Goal: Information Seeking & Learning: Check status

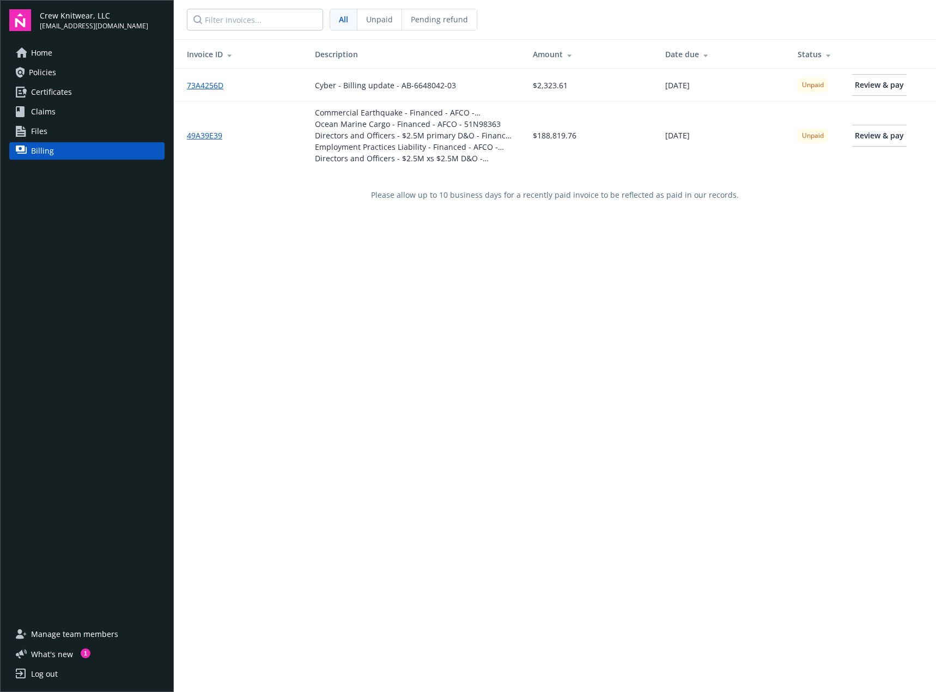
drag, startPoint x: 354, startPoint y: 314, endPoint x: 360, endPoint y: 311, distance: 6.1
click at [355, 313] on div "Invoice ID Description Amount Date due Status 73A4256D Cyber - Billing update -…" at bounding box center [555, 385] width 763 height 692
click at [520, 355] on div "Invoice ID Description Amount Date due Status 73A4256D Cyber - Billing update -…" at bounding box center [555, 385] width 763 height 692
click at [721, 336] on div "Invoice ID Description Amount Date due Status 73A4256D Cyber - Billing update -…" at bounding box center [555, 385] width 763 height 692
drag, startPoint x: 413, startPoint y: 193, endPoint x: 608, endPoint y: 212, distance: 196.6
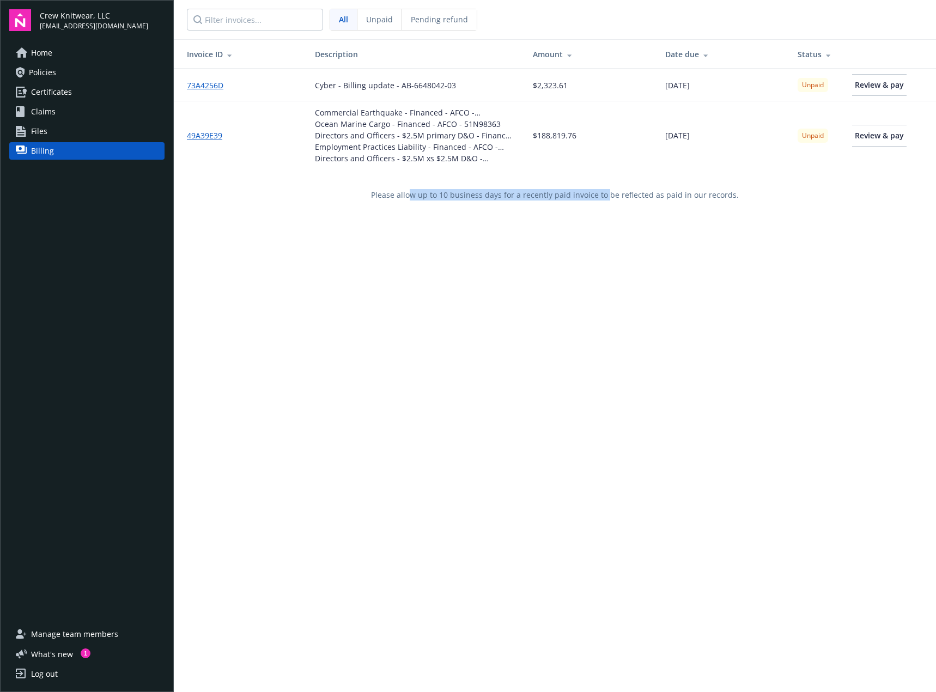
click at [606, 202] on div "Please allow up to 10 business days for a recently paid invoice to be reflected…" at bounding box center [555, 195] width 763 height 51
click at [643, 270] on div "Invoice ID Description Amount Date due Status 73A4256D Cyber - Billing update -…" at bounding box center [555, 385] width 763 height 692
click at [731, 280] on div "Invoice ID Description Amount Date due Status 73A4256D Cyber - Billing update -…" at bounding box center [555, 385] width 763 height 692
click at [50, 75] on span "Policies" at bounding box center [42, 72] width 27 height 17
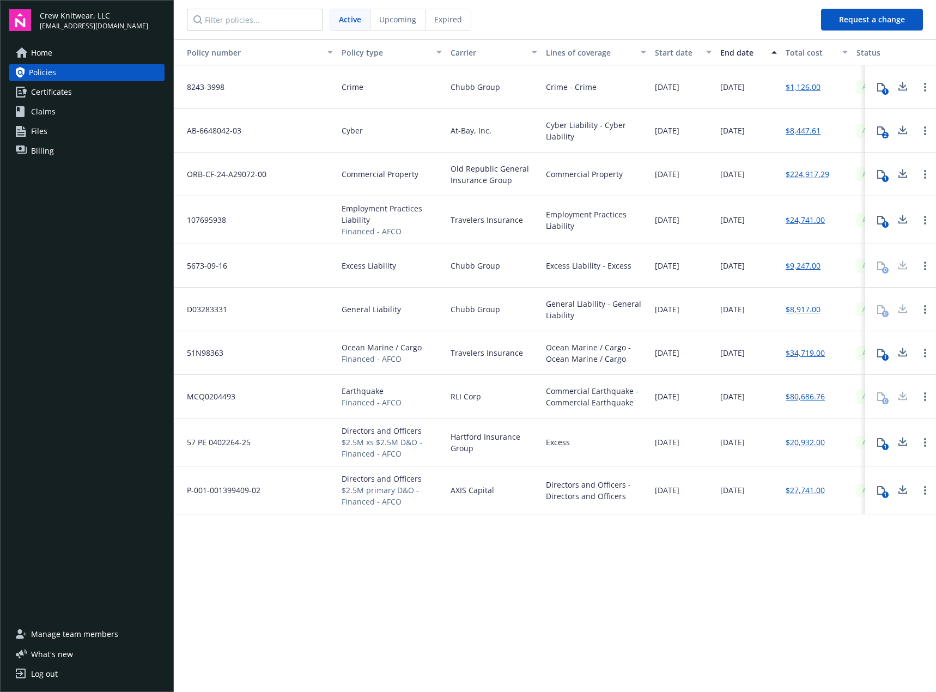
click at [731, 515] on div "Policy number Policy type Carrier Lines of coverage Start date End date Total c…" at bounding box center [555, 364] width 763 height 651
click at [925, 266] on circle "Open options" at bounding box center [925, 266] width 2 height 2
